Goal: Task Accomplishment & Management: Complete application form

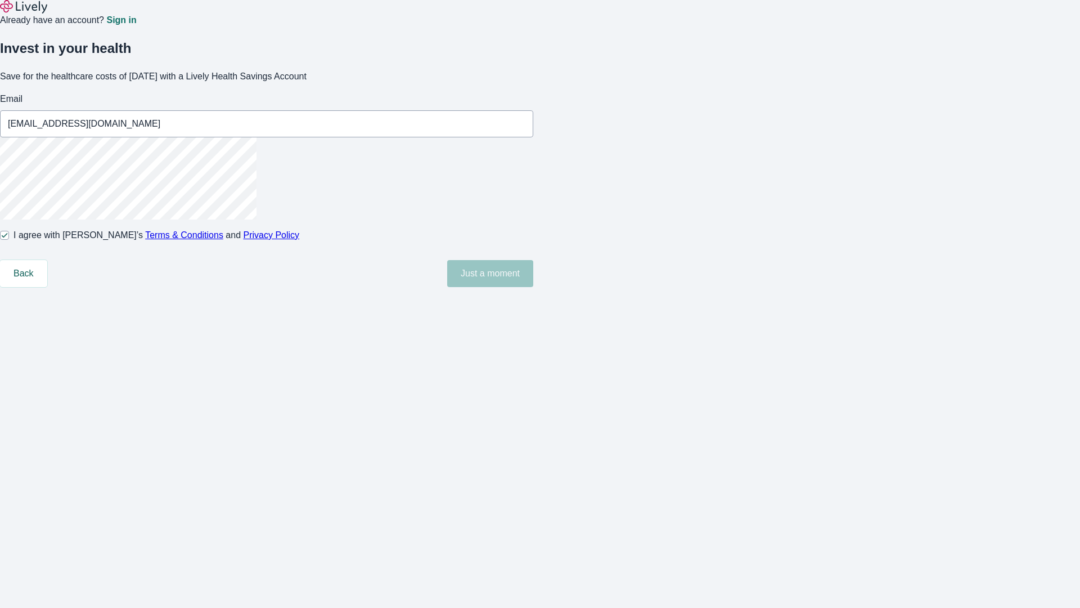
type input "[EMAIL_ADDRESS][DOMAIN_NAME]"
click at [9, 240] on input "I agree with Lively’s Terms & Conditions and Privacy Policy" at bounding box center [4, 235] width 9 height 9
checkbox input "false"
type input "[EMAIL_ADDRESS][DOMAIN_NAME]"
click at [9, 240] on input "I agree with Lively’s Terms & Conditions and Privacy Policy" at bounding box center [4, 235] width 9 height 9
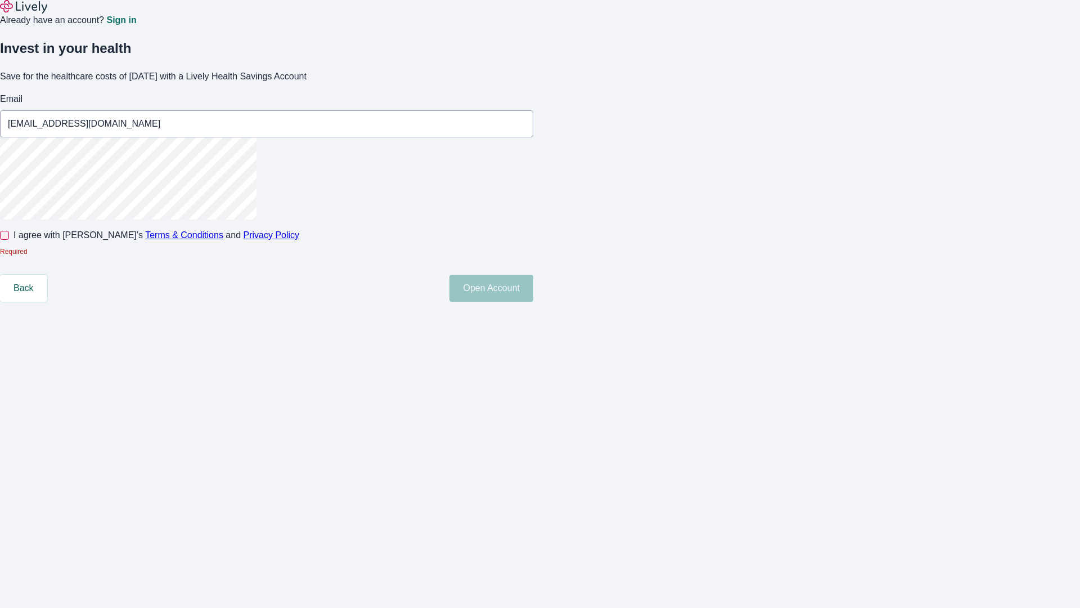
checkbox input "true"
click at [533, 287] on button "Open Account" at bounding box center [491, 273] width 84 height 27
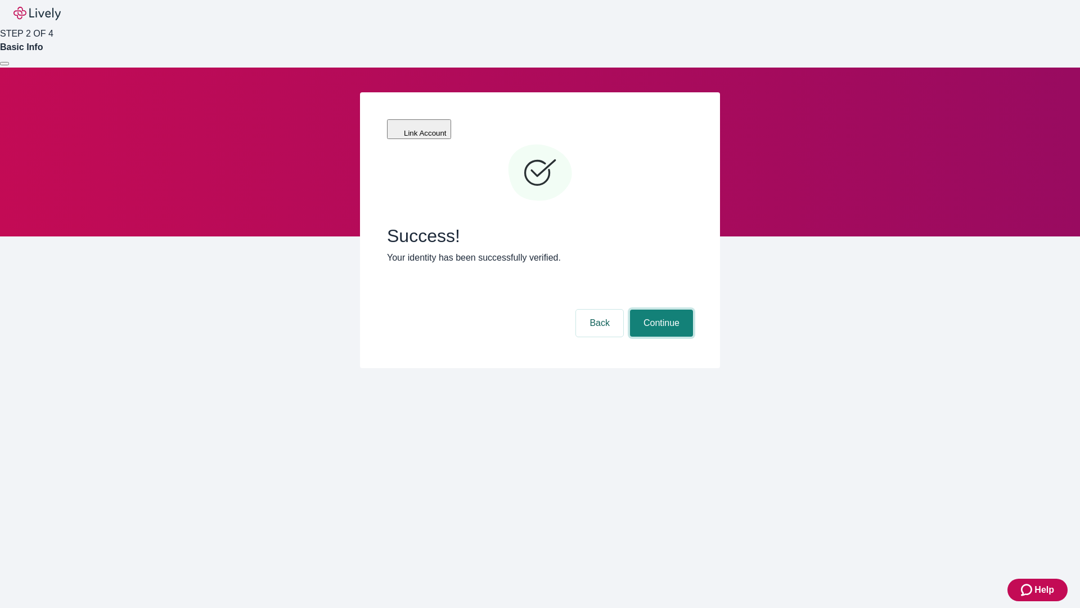
click at [660, 309] on button "Continue" at bounding box center [661, 322] width 63 height 27
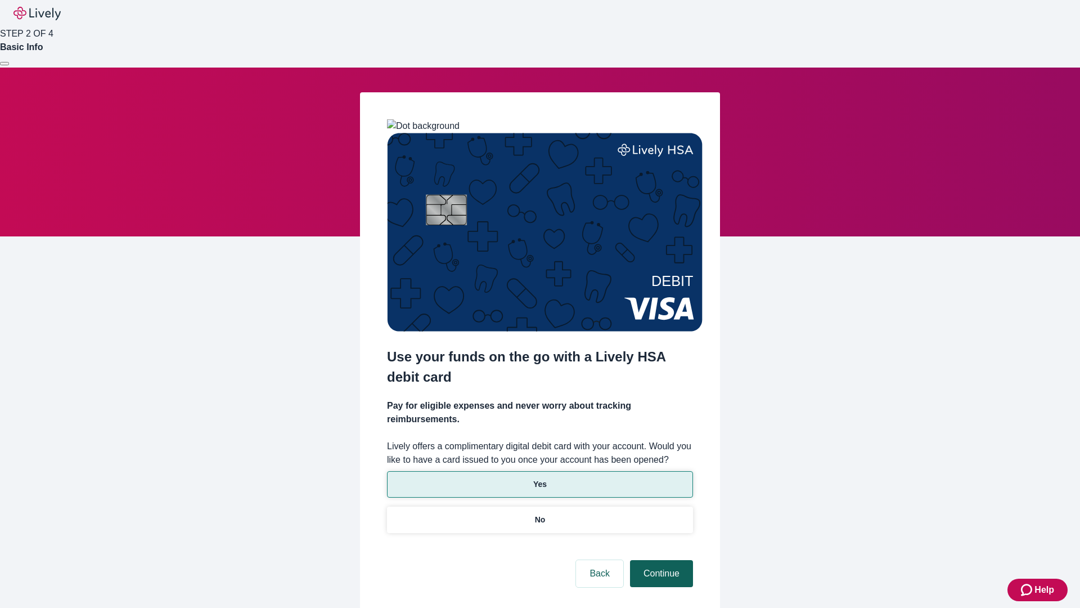
click at [539, 514] on p "No" at bounding box center [540, 520] width 11 height 12
click at [660, 560] on button "Continue" at bounding box center [661, 573] width 63 height 27
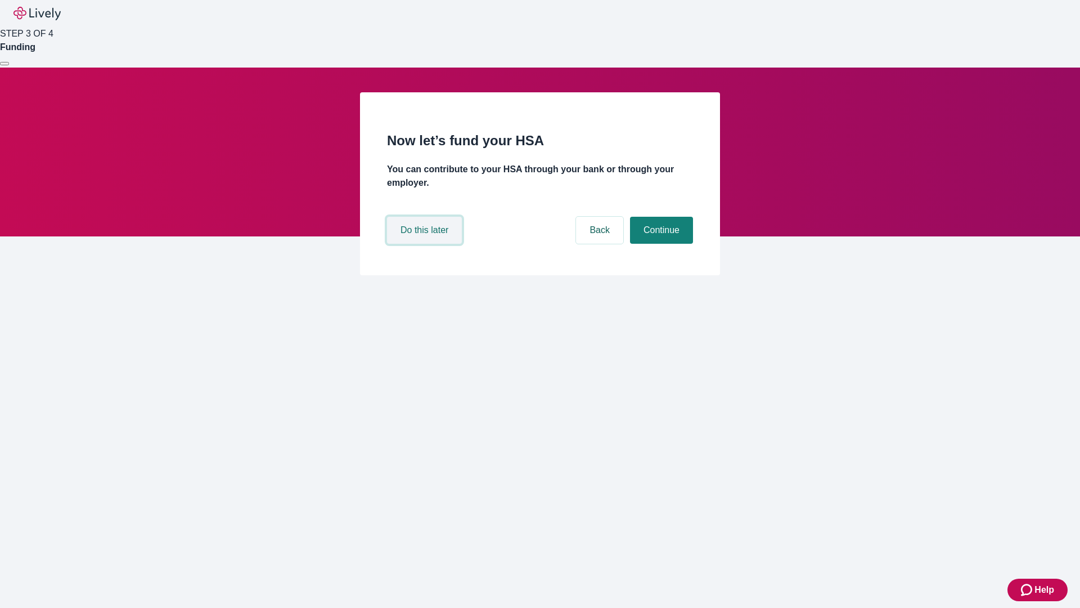
click at [426, 244] on button "Do this later" at bounding box center [424, 230] width 75 height 27
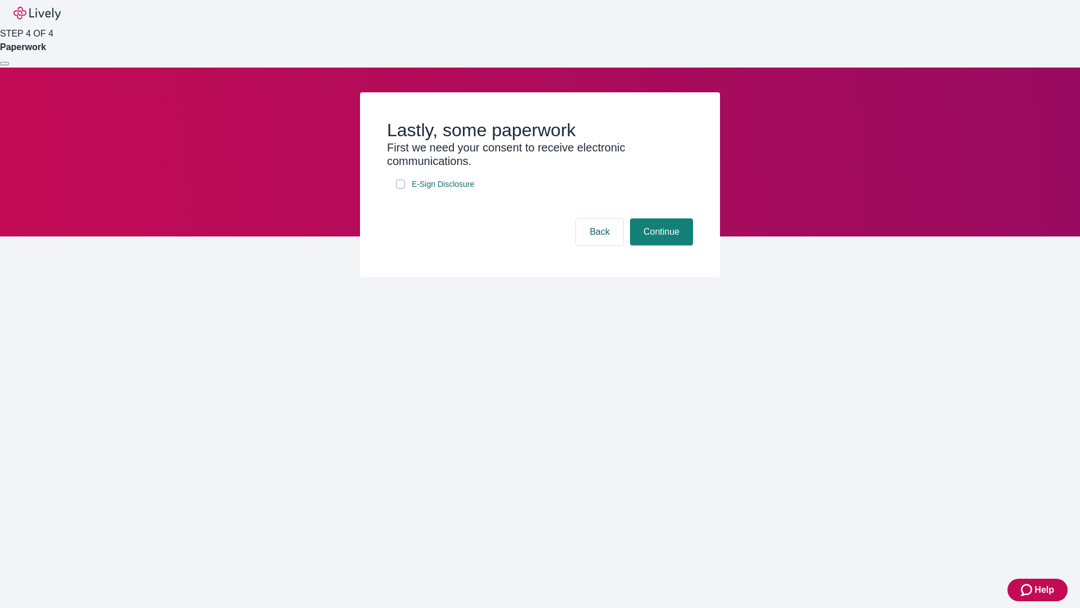
click at [401, 188] on input "E-Sign Disclosure" at bounding box center [400, 183] width 9 height 9
checkbox input "true"
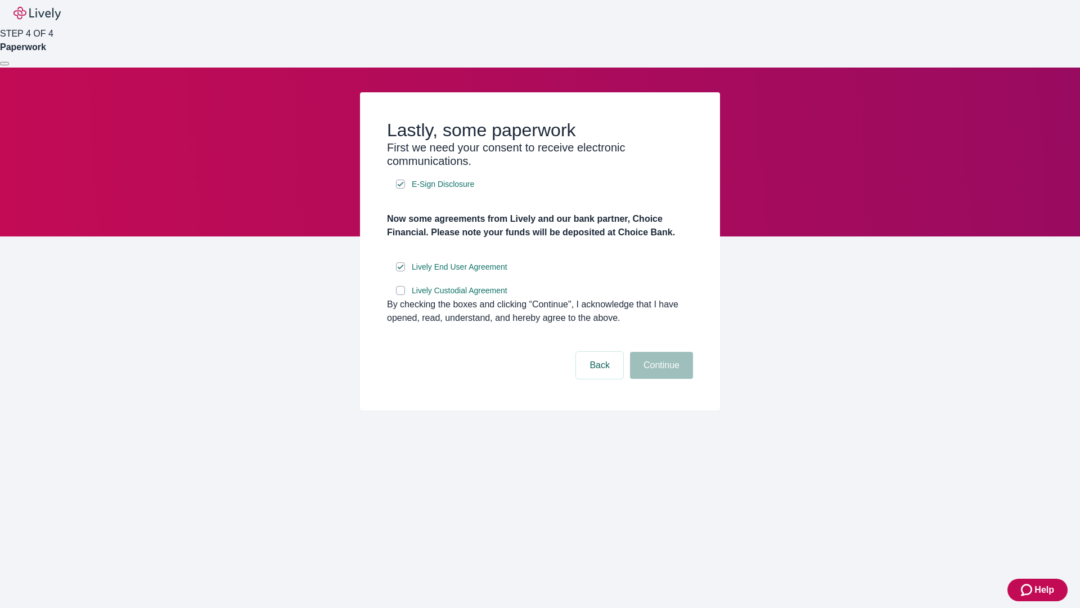
click at [401, 295] on input "Lively Custodial Agreement" at bounding box center [400, 290] width 9 height 9
checkbox input "true"
click at [660, 379] on button "Continue" at bounding box center [661, 365] width 63 height 27
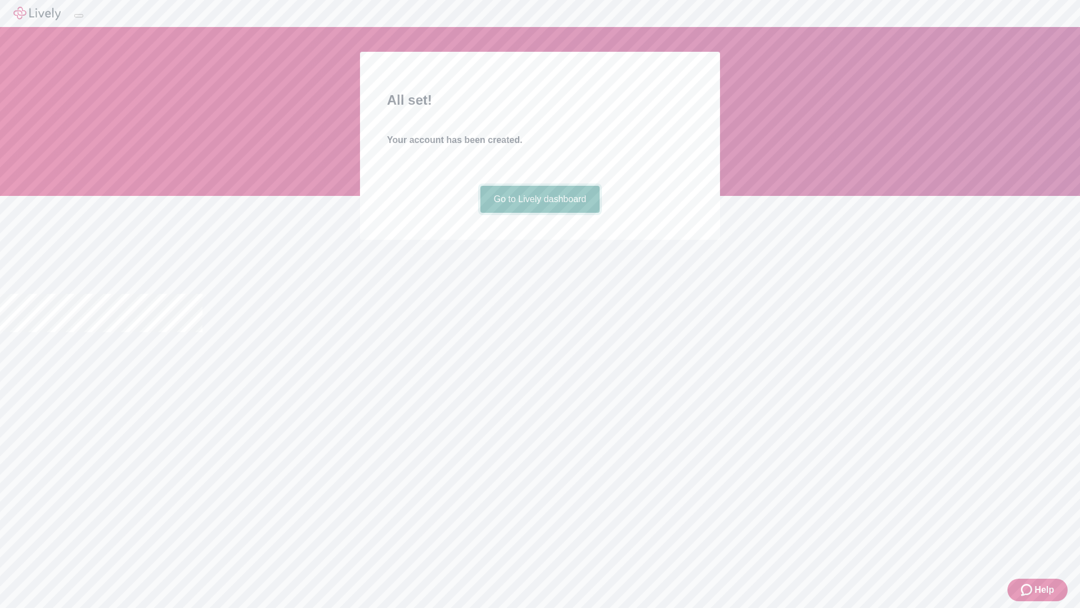
click at [539, 213] on link "Go to Lively dashboard" at bounding box center [540, 199] width 120 height 27
